Goal: Entertainment & Leisure: Consume media (video, audio)

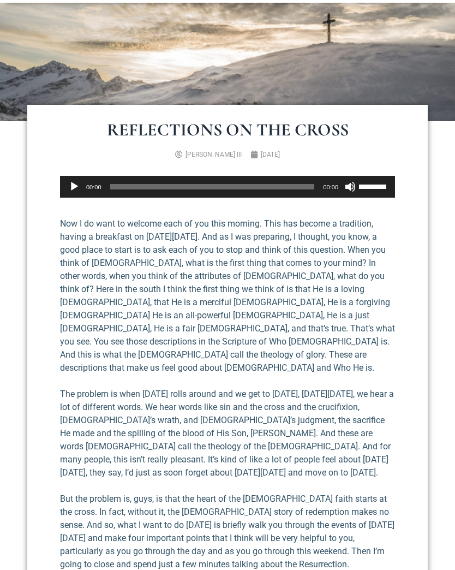
scroll to position [171, 0]
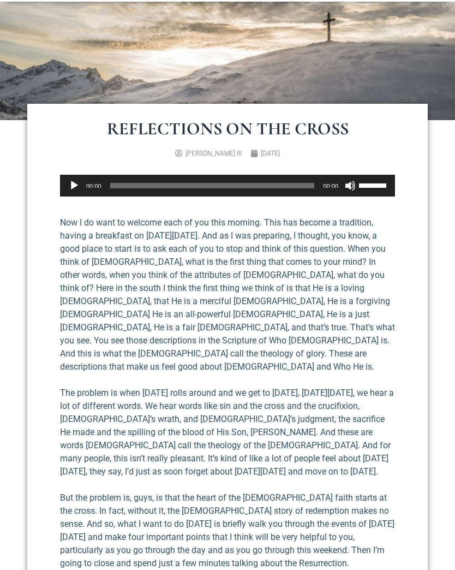
click at [74, 191] on button "Play" at bounding box center [74, 186] width 11 height 11
click at [77, 387] on p "The problem is when [DATE] rolls around and we get to [DATE], [DATE][DATE], we …" at bounding box center [227, 433] width 335 height 92
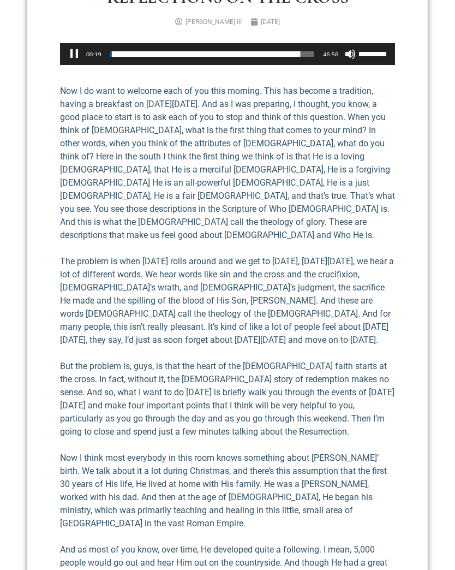
scroll to position [303, 0]
click at [66, 99] on p "Now I do want to welcome each of you this morning. This has become a tradition,…" at bounding box center [227, 163] width 335 height 157
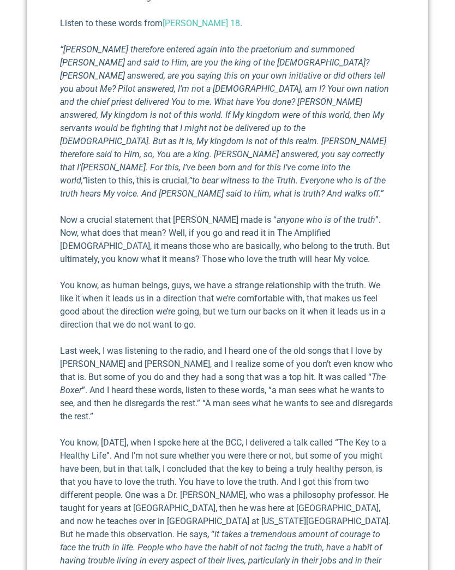
scroll to position [1223, 0]
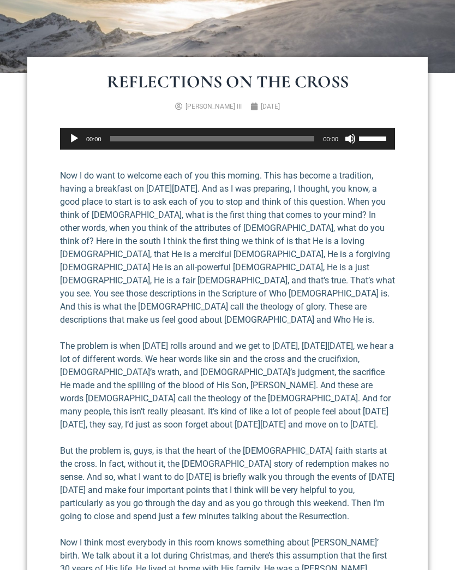
scroll to position [218, 0]
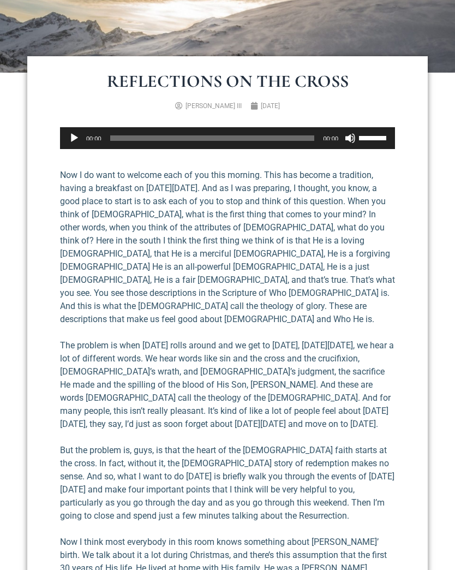
click at [69, 133] on button "Play" at bounding box center [74, 138] width 11 height 11
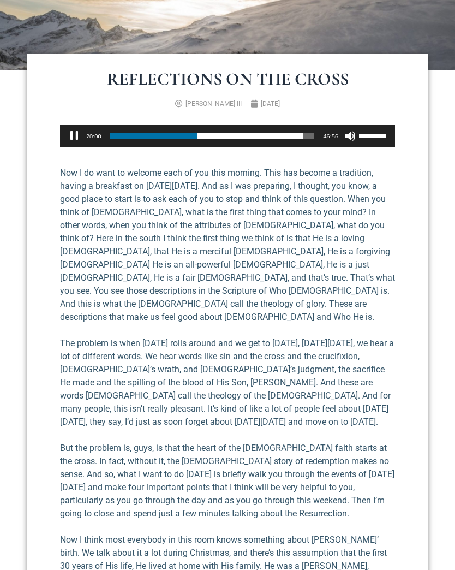
scroll to position [219, 0]
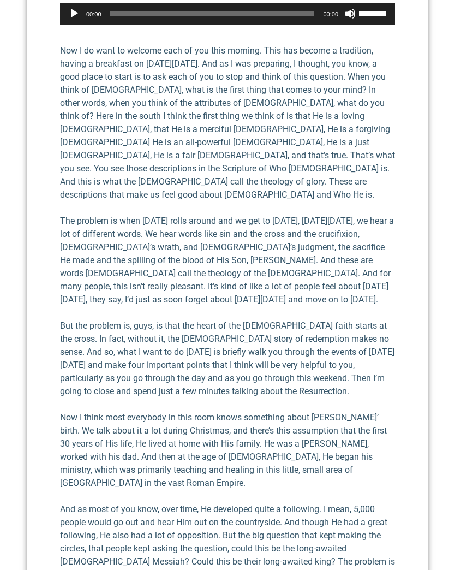
scroll to position [427, 0]
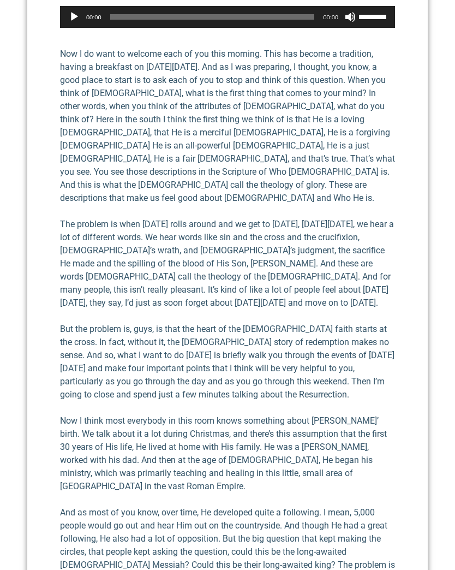
scroll to position [383, 0]
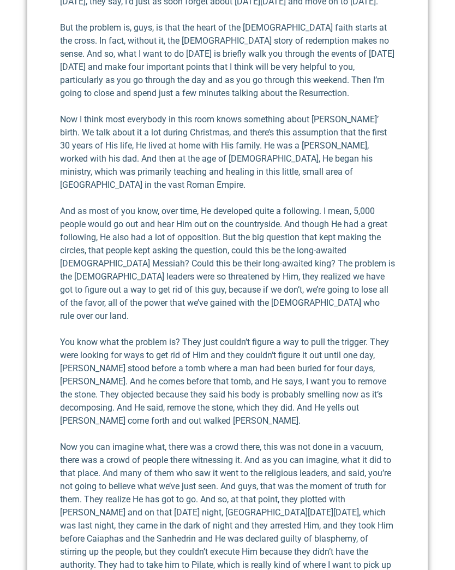
scroll to position [712, 0]
